Goal: Information Seeking & Learning: Learn about a topic

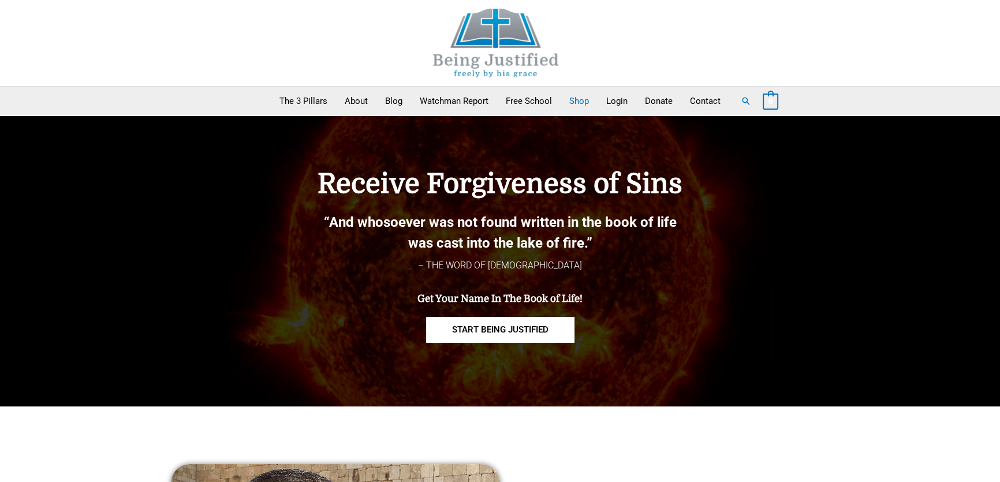
click at [578, 104] on link "Shop" at bounding box center [579, 101] width 37 height 29
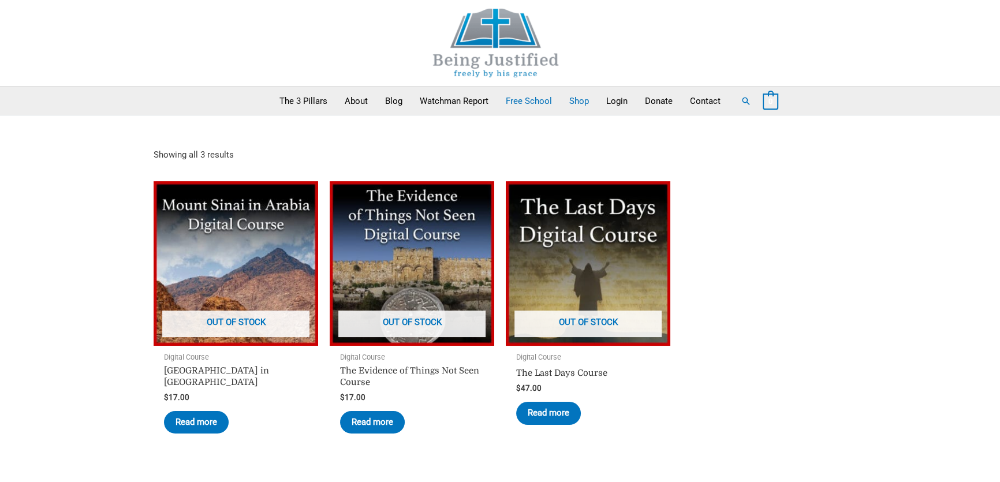
click at [517, 101] on link "Free School" at bounding box center [529, 101] width 64 height 29
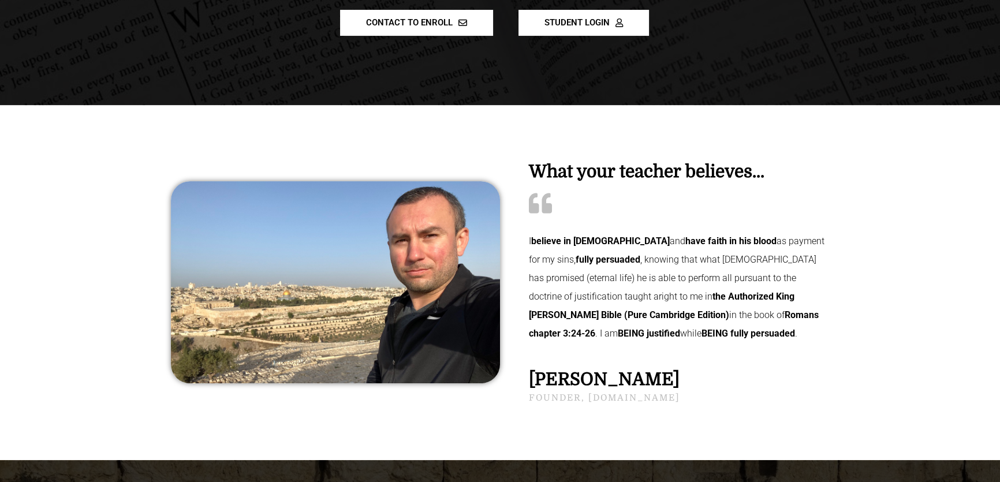
scroll to position [367, 0]
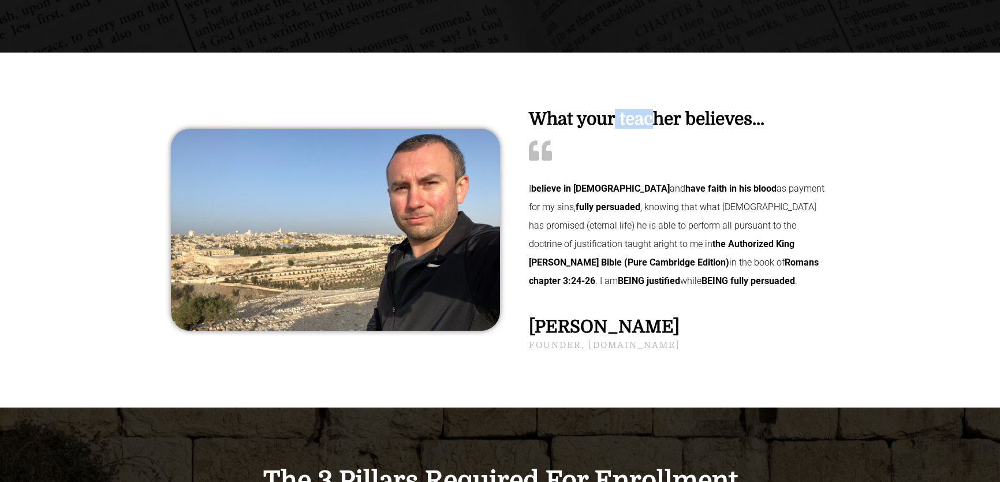
drag, startPoint x: 614, startPoint y: 90, endPoint x: 654, endPoint y: 90, distance: 40.4
click at [654, 110] on h2 "What your teacher believes..." at bounding box center [679, 118] width 300 height 17
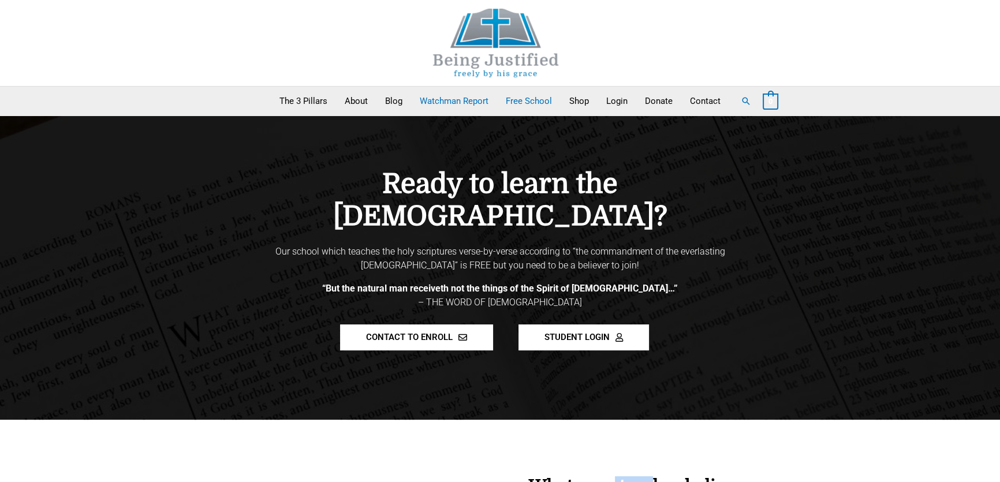
click at [471, 105] on link "Watchman Report" at bounding box center [454, 101] width 86 height 29
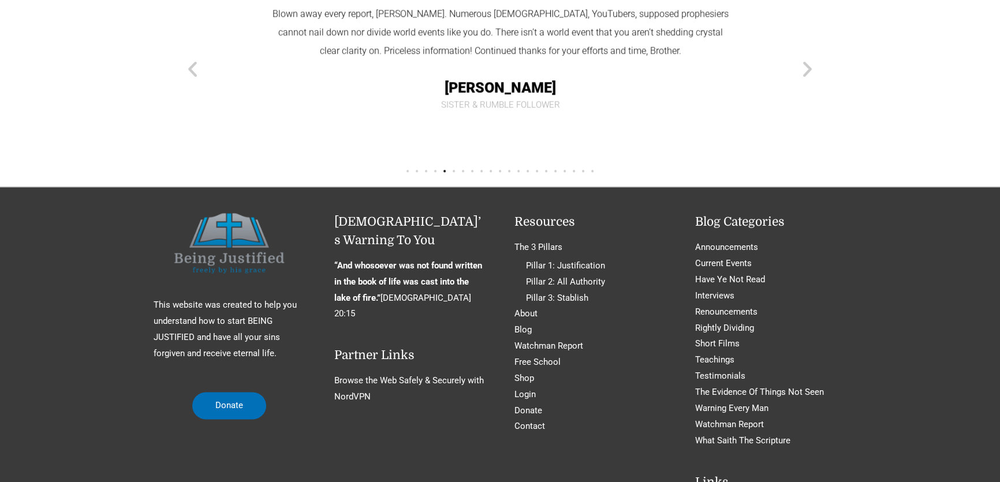
scroll to position [2412, 0]
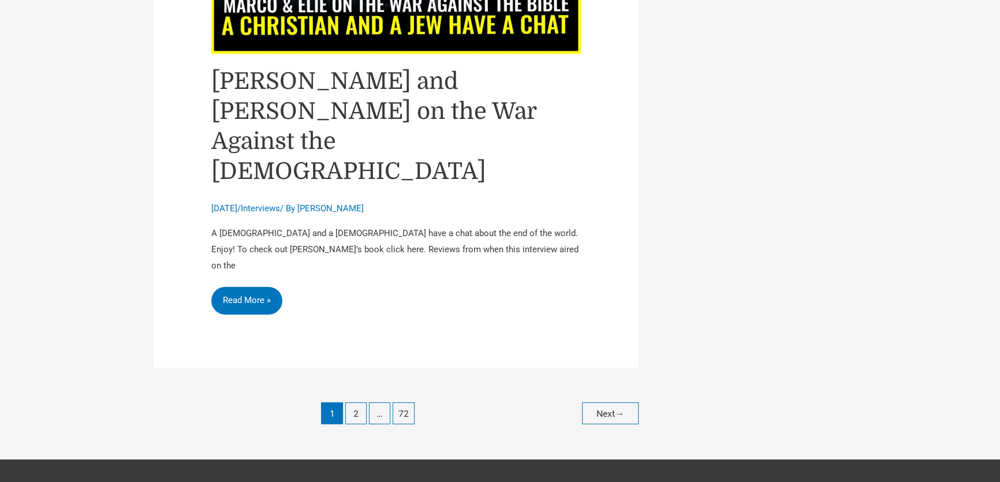
scroll to position [5250, 0]
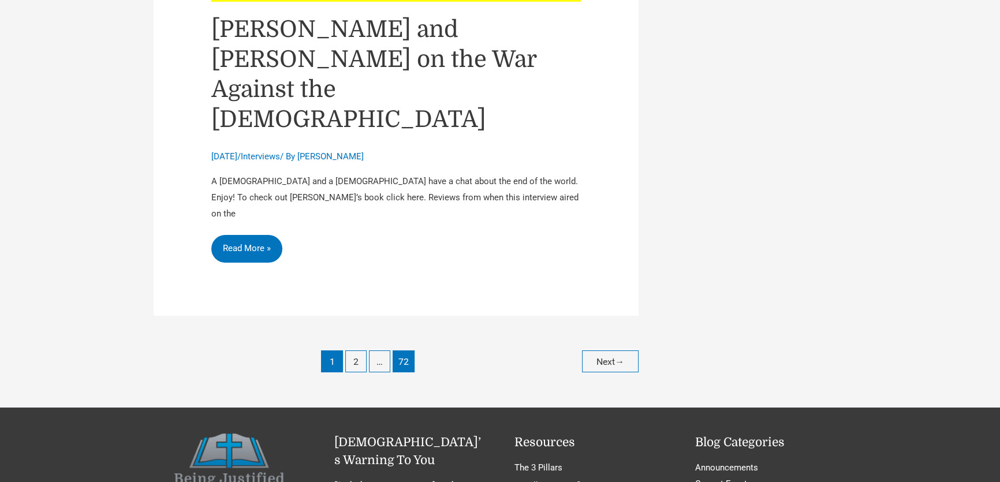
click at [398, 351] on link "72" at bounding box center [403, 361] width 21 height 21
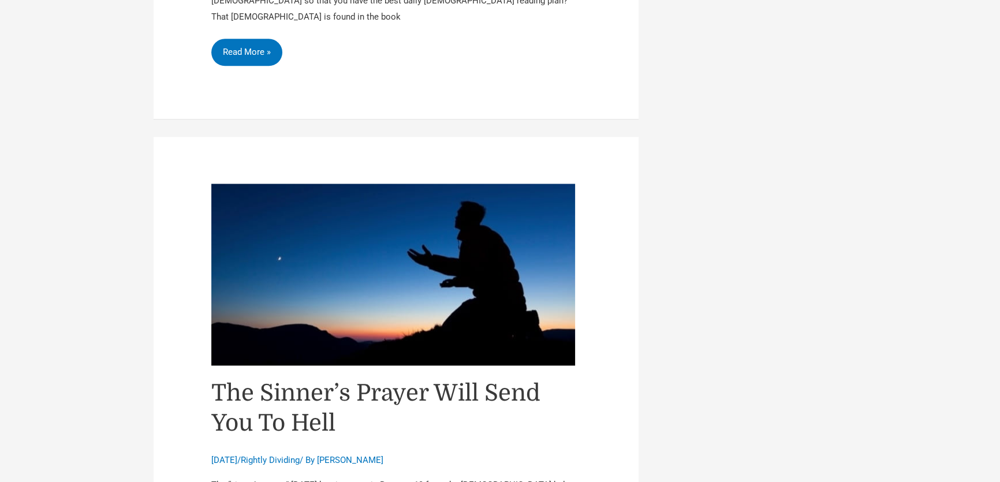
scroll to position [1837, 0]
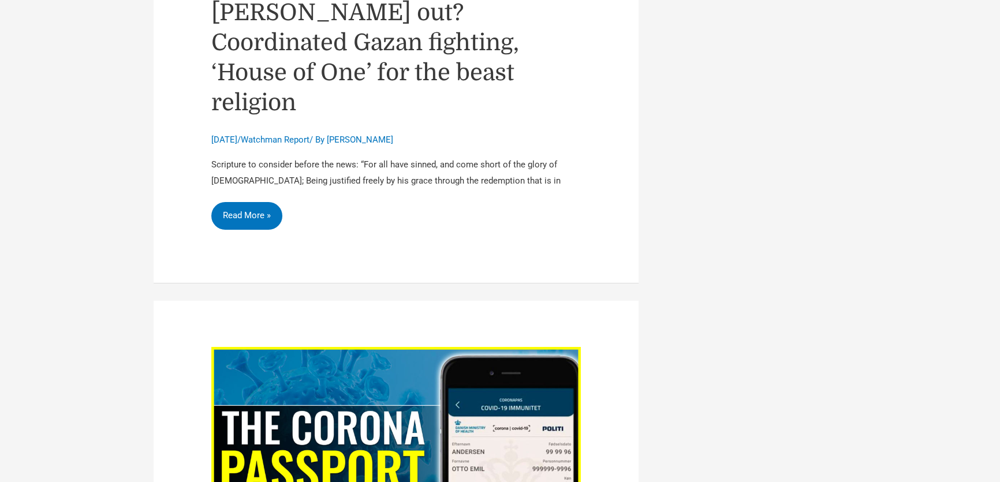
scroll to position [5407, 0]
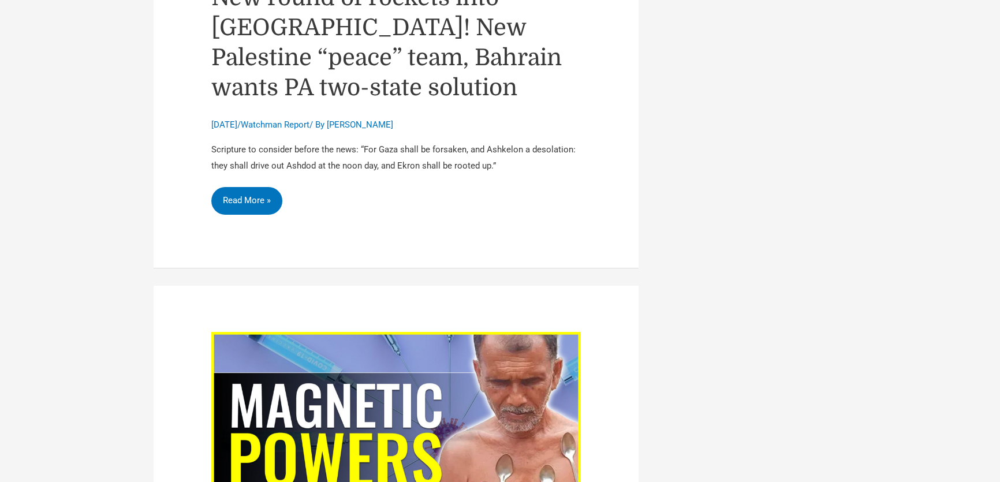
scroll to position [5355, 0]
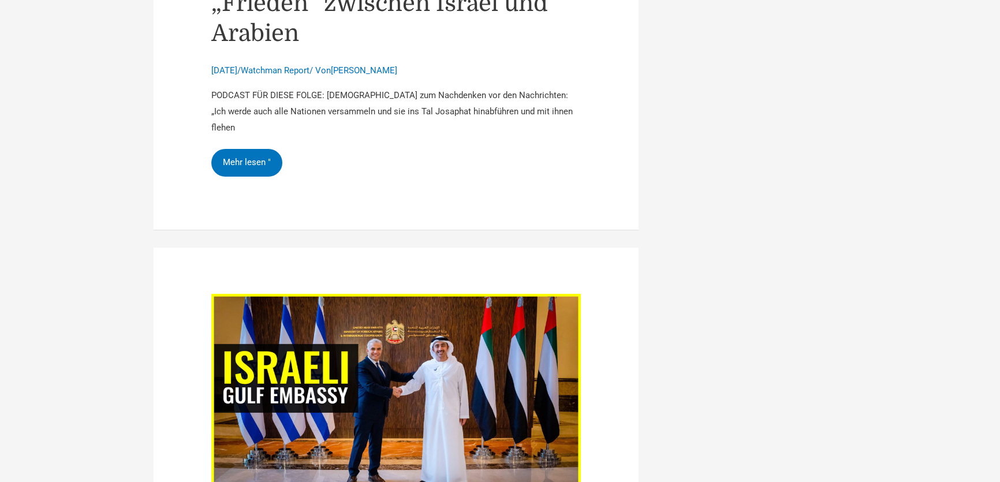
scroll to position [5896, 0]
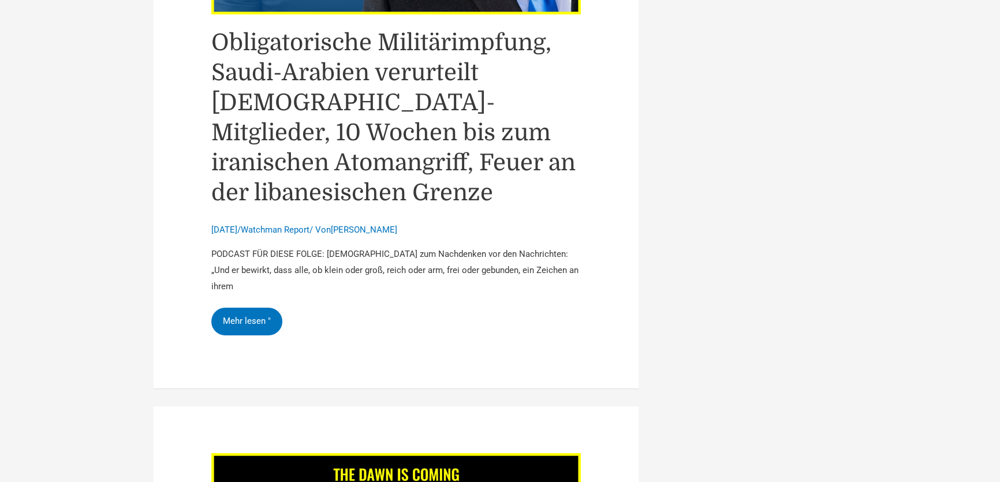
scroll to position [5618, 0]
